Goal: Task Accomplishment & Management: Complete application form

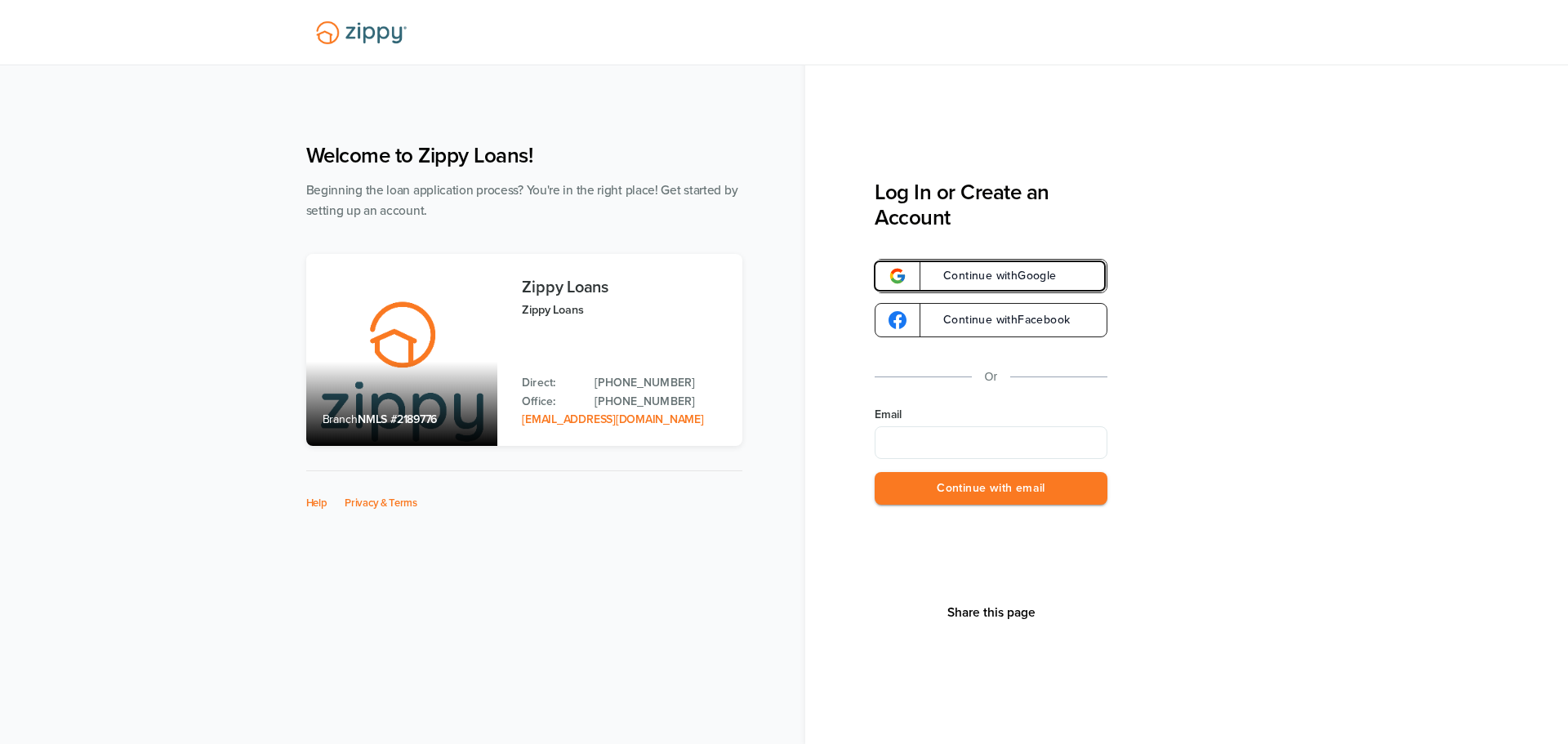
click at [987, 278] on span "Continue with Google" at bounding box center [992, 276] width 130 height 12
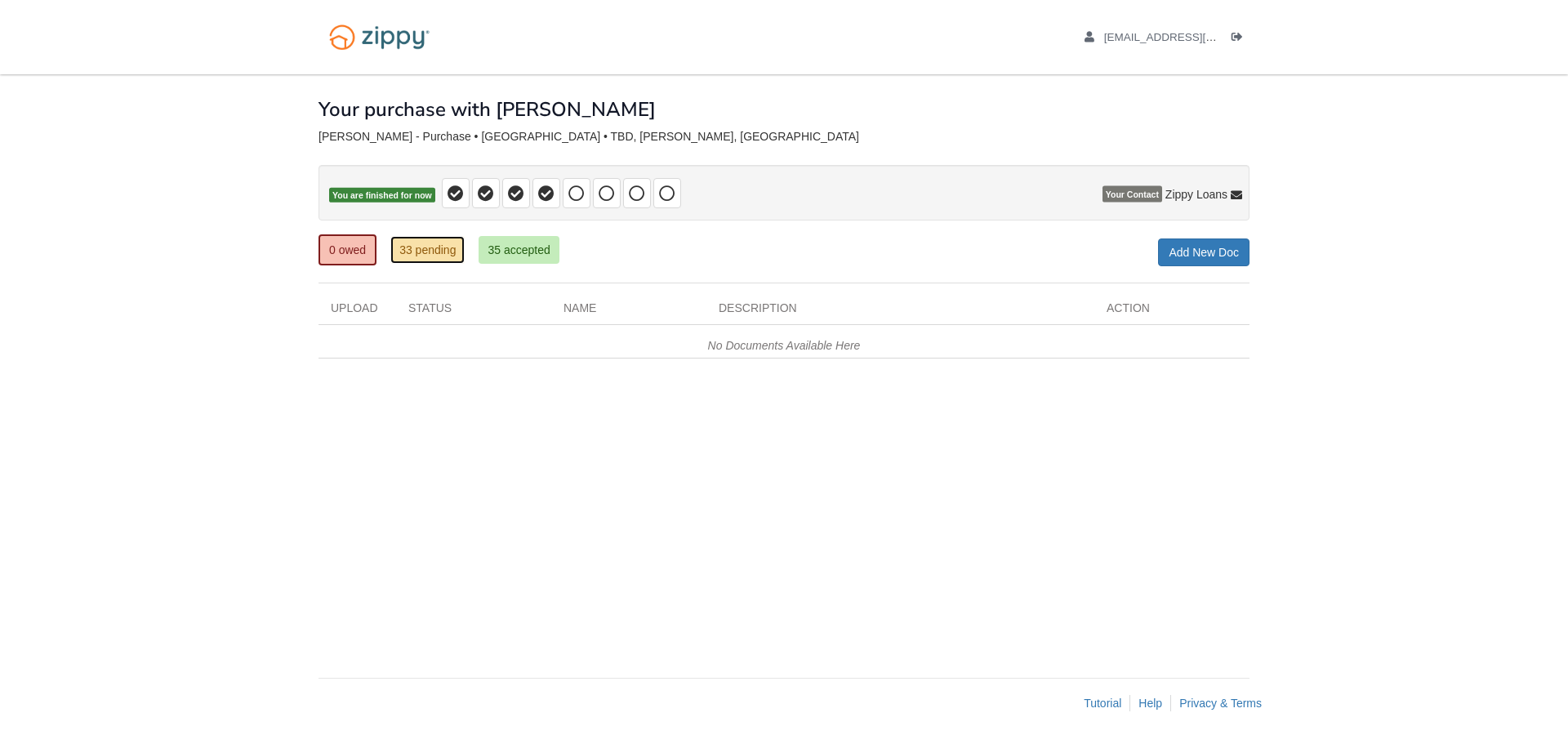
click at [420, 254] on link "33 pending" at bounding box center [427, 250] width 74 height 28
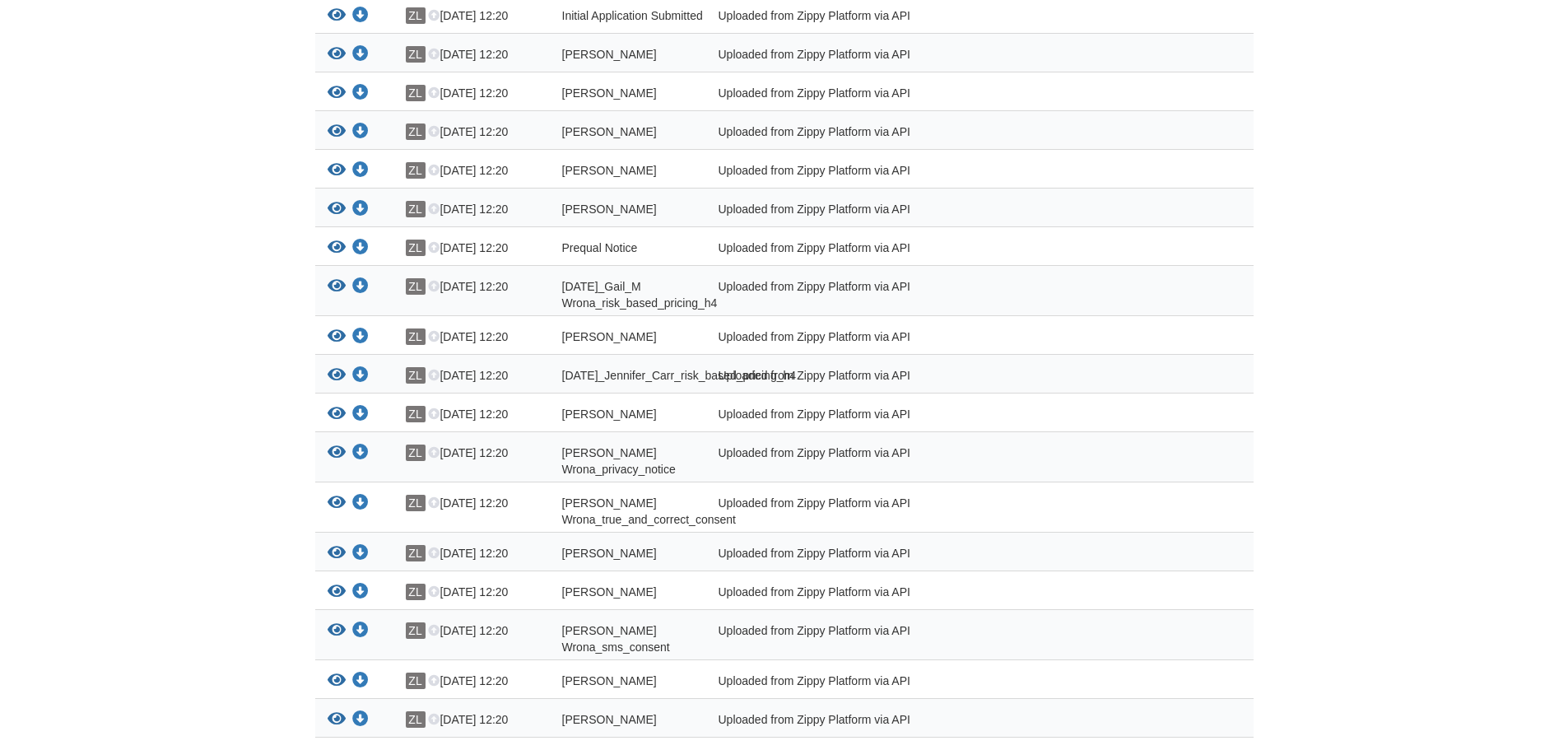
scroll to position [1550, 0]
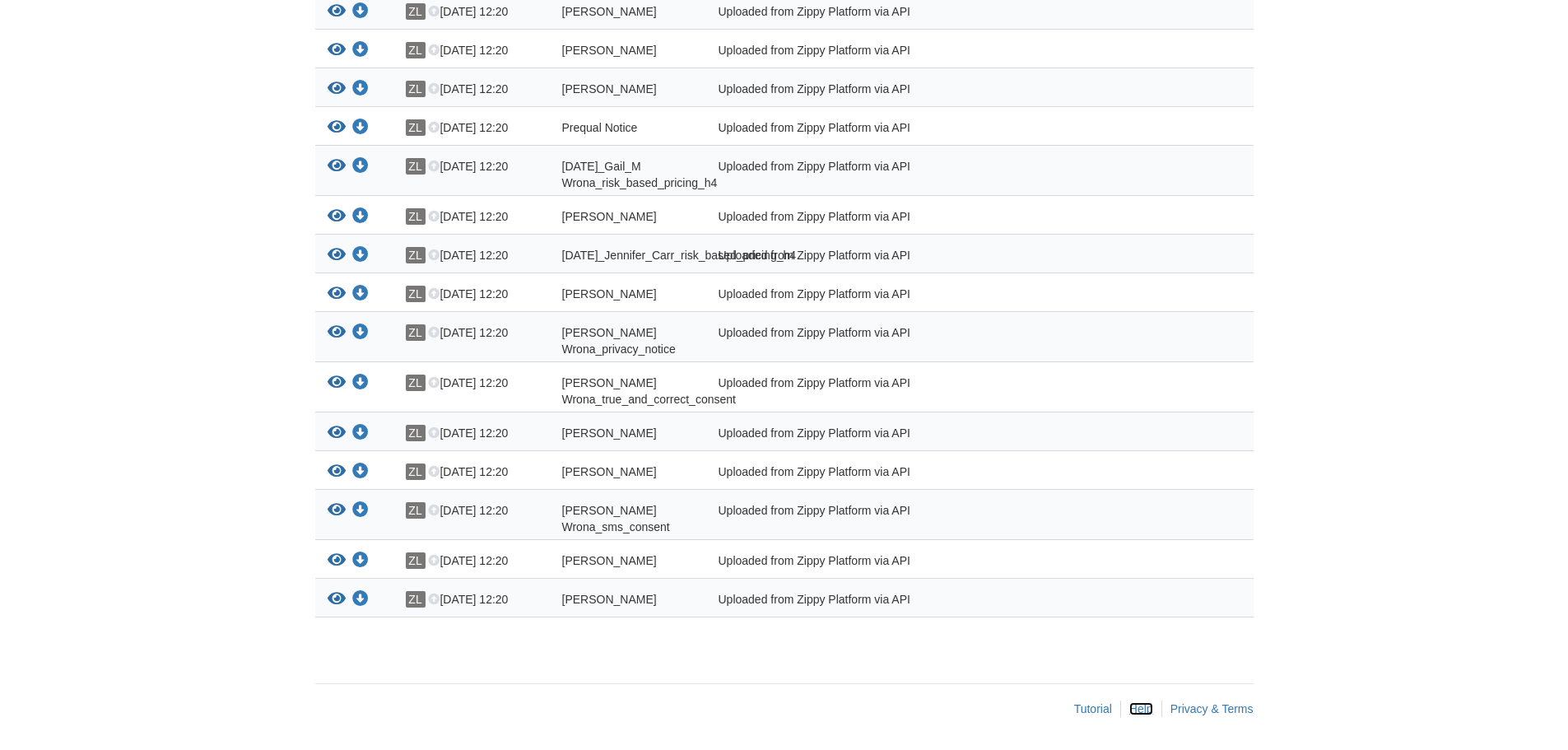
click at [1137, 714] on link "Help" at bounding box center [1141, 709] width 24 height 13
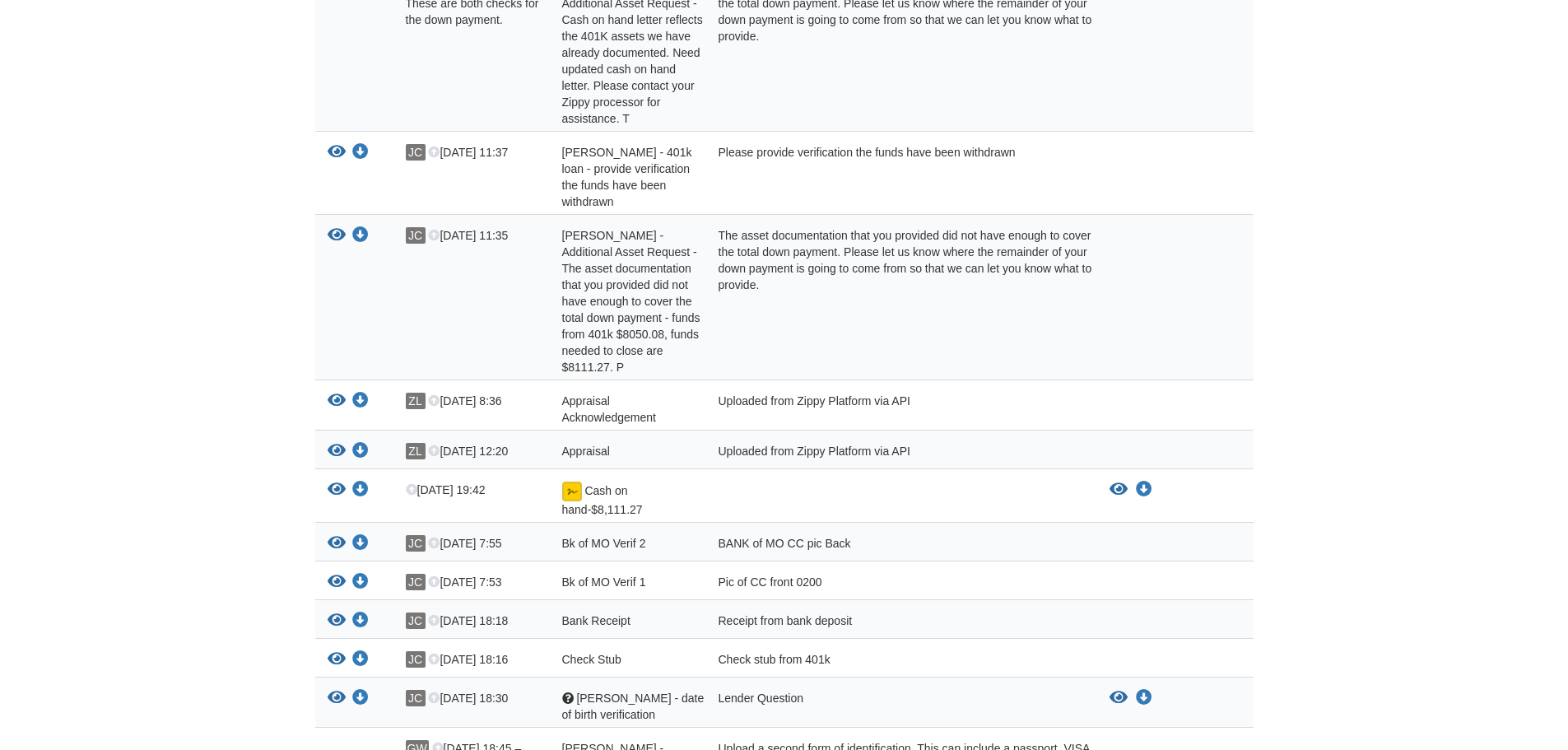
scroll to position [0, 0]
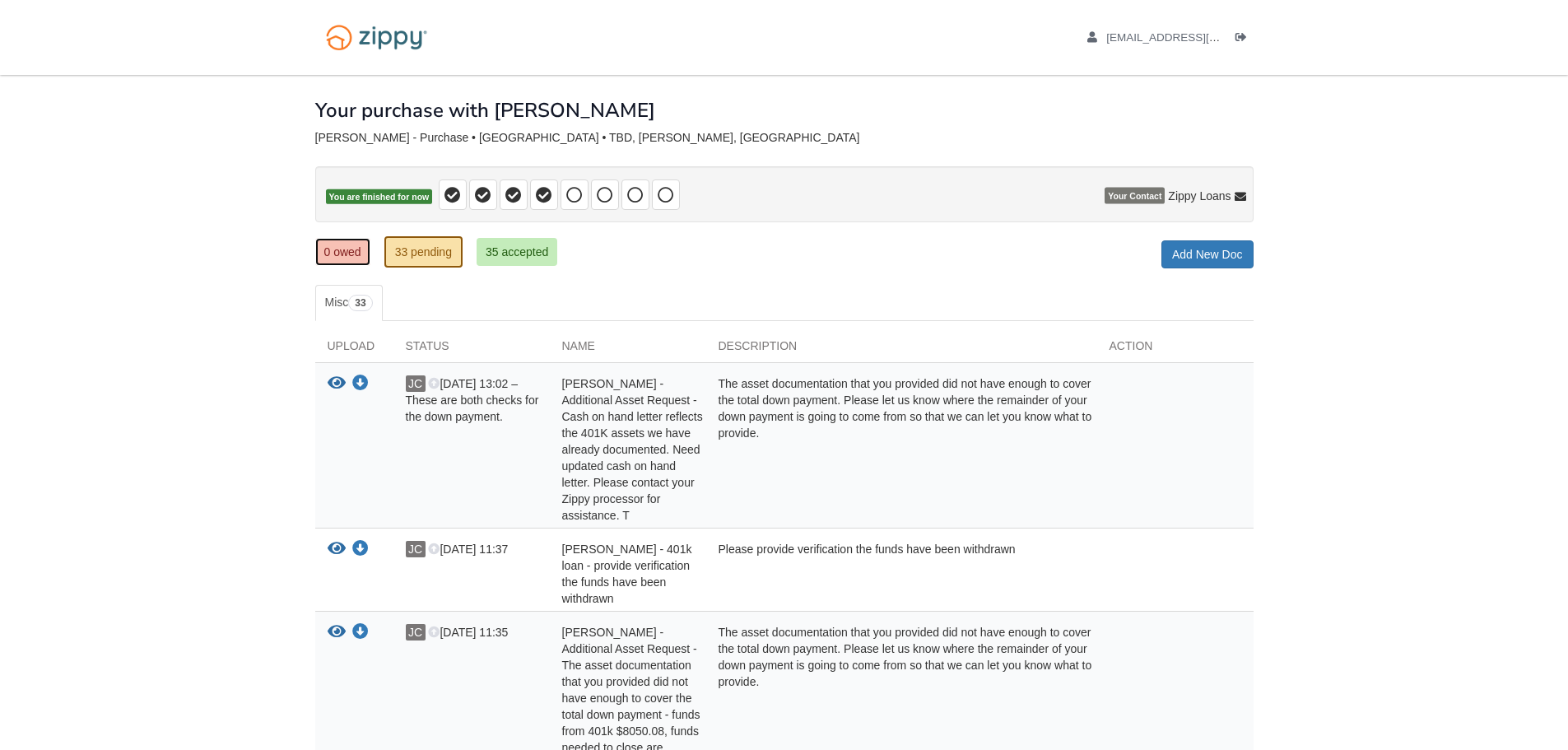
click at [364, 263] on link "0 owed" at bounding box center [343, 252] width 55 height 28
